Goal: Transaction & Acquisition: Purchase product/service

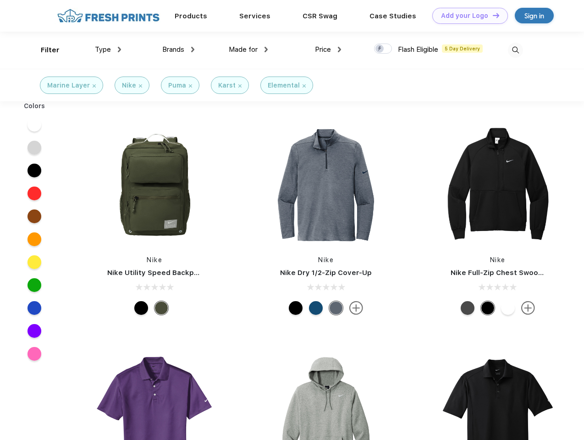
click at [467, 16] on link "Add your Logo Design Tool" at bounding box center [470, 16] width 76 height 16
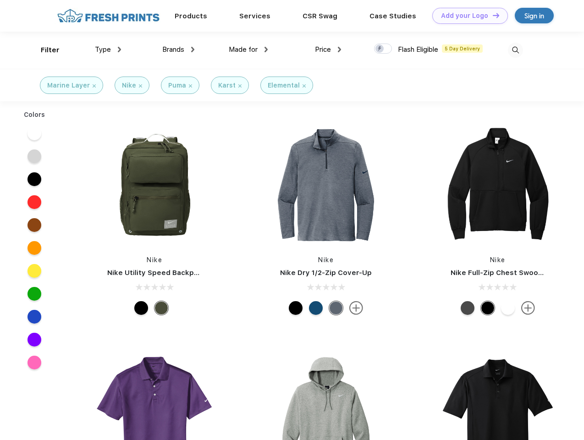
click at [0, 0] on div "Design Tool" at bounding box center [0, 0] width 0 height 0
click at [492, 15] on link "Add your Logo Design Tool" at bounding box center [470, 16] width 76 height 16
click at [44, 50] on div "Filter" at bounding box center [50, 50] width 19 height 11
click at [108, 50] on span "Type" at bounding box center [103, 49] width 16 height 8
click at [178, 50] on span "Brands" at bounding box center [173, 49] width 22 height 8
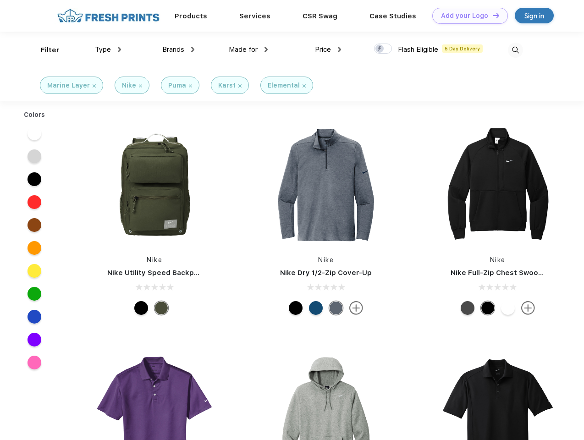
click at [249, 50] on span "Made for" at bounding box center [243, 49] width 29 height 8
click at [328, 50] on span "Price" at bounding box center [323, 49] width 16 height 8
click at [383, 49] on div at bounding box center [383, 49] width 18 height 10
click at [380, 49] on input "checkbox" at bounding box center [377, 46] width 6 height 6
click at [515, 50] on img at bounding box center [515, 50] width 15 height 15
